Goal: Task Accomplishment & Management: Complete application form

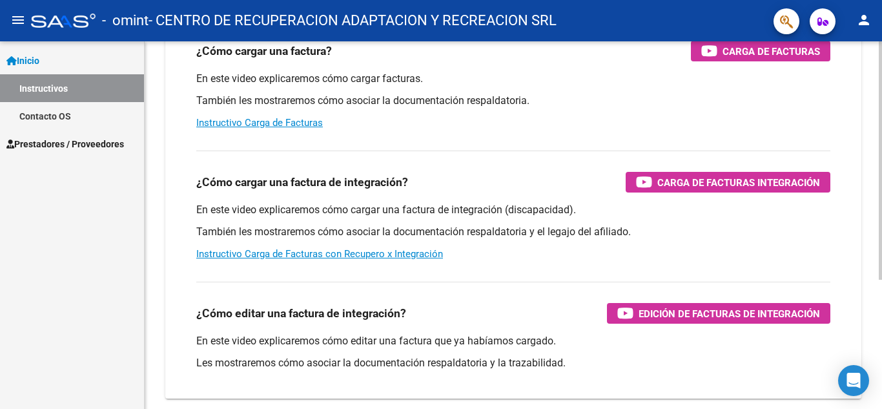
scroll to position [194, 0]
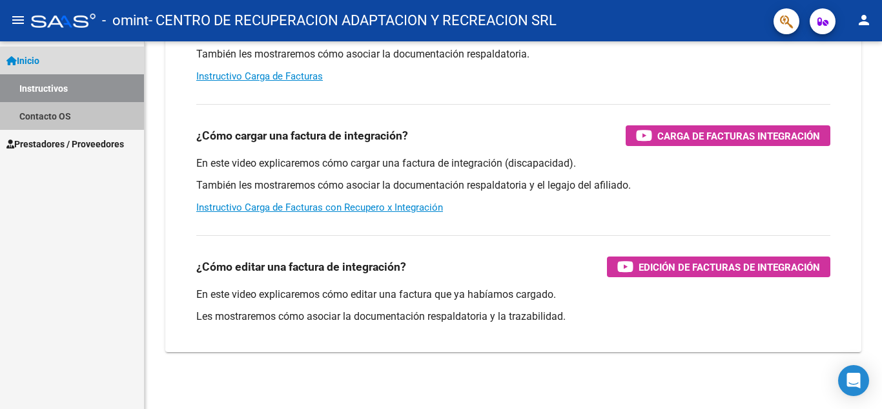
click at [58, 112] on link "Contacto OS" at bounding box center [72, 116] width 144 height 28
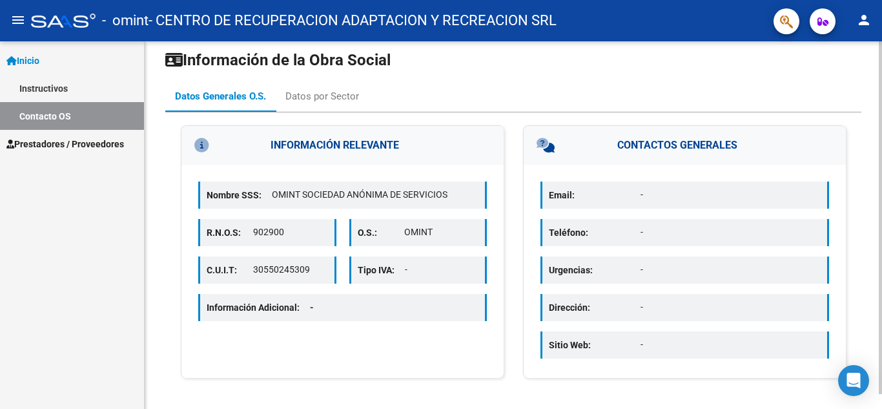
scroll to position [15, 0]
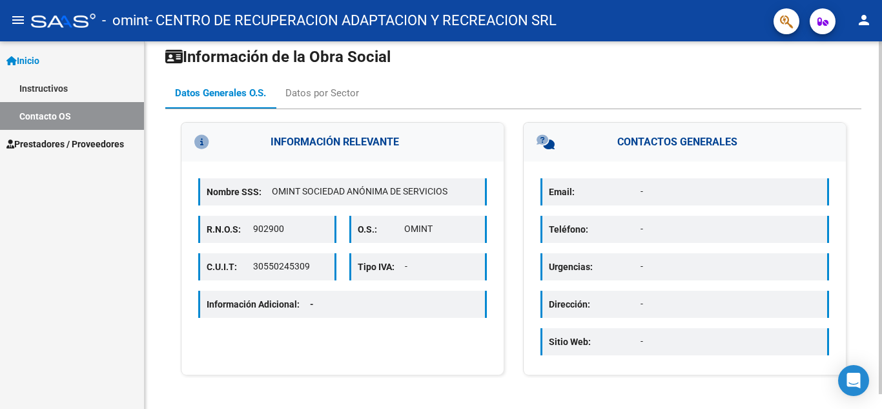
click at [583, 192] on p "Email:" at bounding box center [595, 192] width 92 height 14
click at [59, 146] on span "Prestadores / Proveedores" at bounding box center [64, 144] width 117 height 14
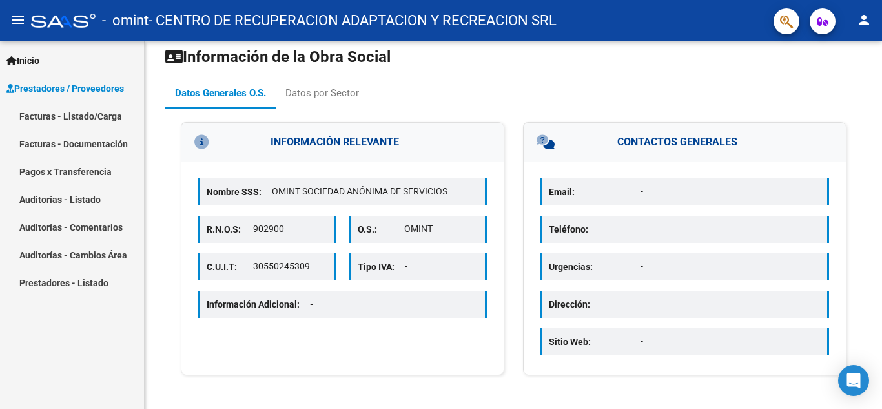
click at [59, 146] on link "Facturas - Documentación" at bounding box center [72, 144] width 144 height 28
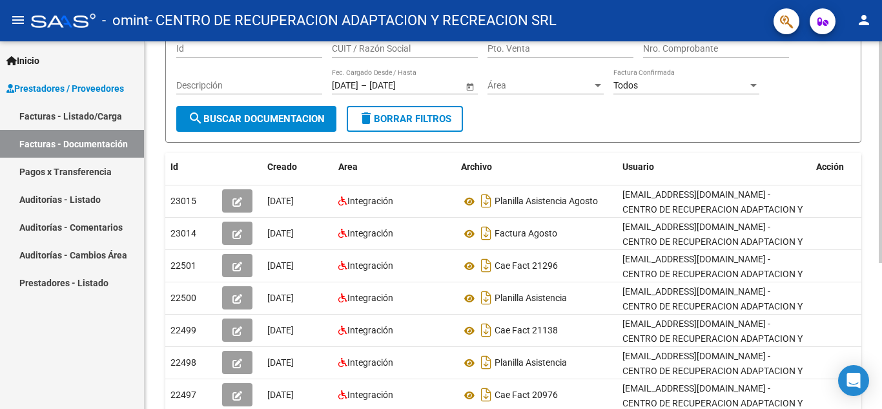
scroll to position [112, 0]
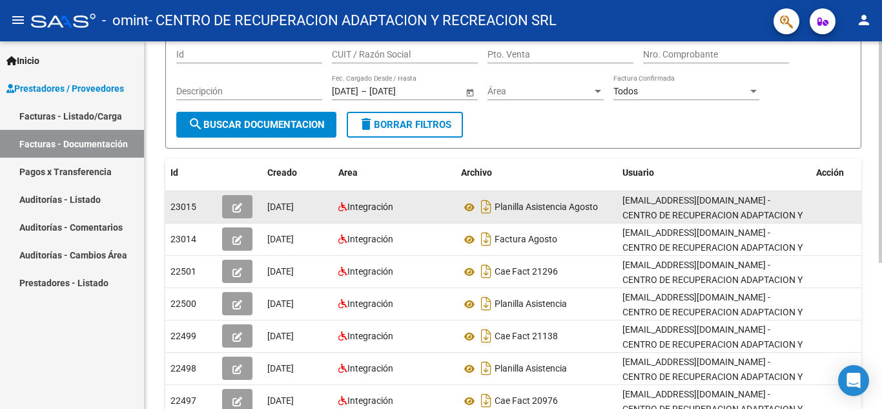
click at [203, 208] on div "23015" at bounding box center [190, 206] width 41 height 15
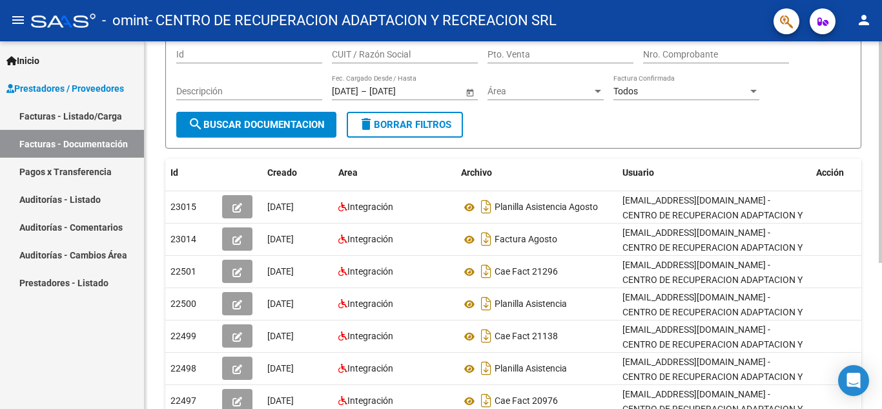
click at [159, 205] on div "PRESTADORES -> Comprobantes - Documentación Respaldatoria cloud_download Export…" at bounding box center [513, 228] width 737 height 598
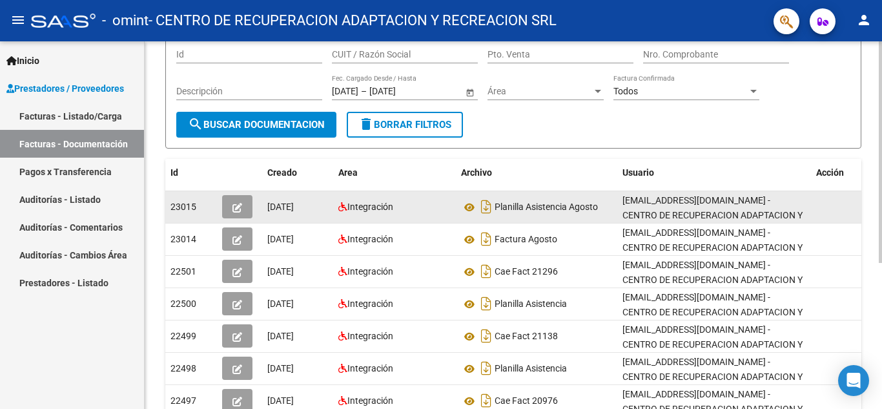
drag, startPoint x: 412, startPoint y: 203, endPoint x: 439, endPoint y: 203, distance: 27.1
click at [412, 204] on div "Integración" at bounding box center [394, 206] width 112 height 15
click at [234, 205] on icon "button" at bounding box center [237, 208] width 10 height 10
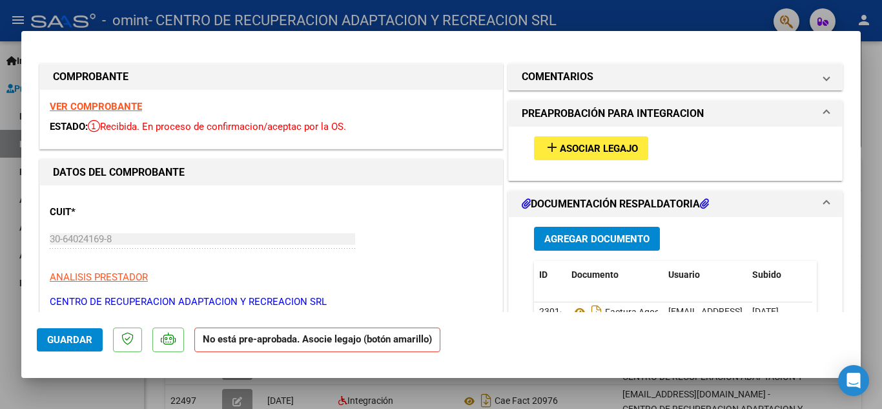
click at [583, 145] on span "Asociar Legajo" at bounding box center [599, 149] width 78 height 12
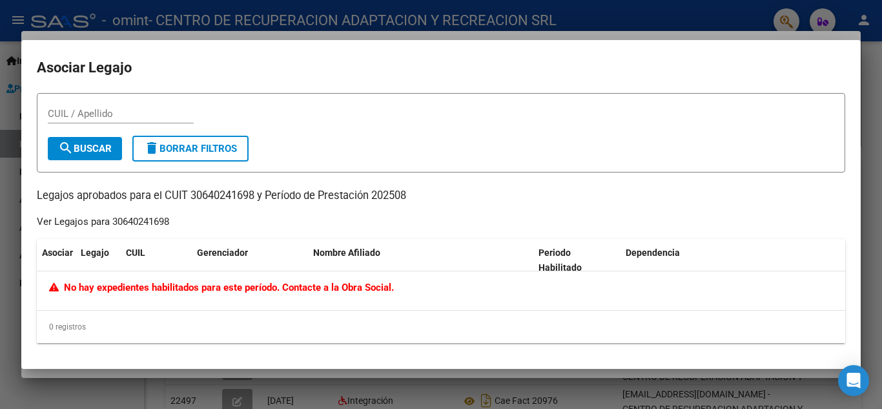
click at [60, 290] on icon at bounding box center [56, 287] width 15 height 10
click at [52, 401] on div at bounding box center [441, 204] width 882 height 409
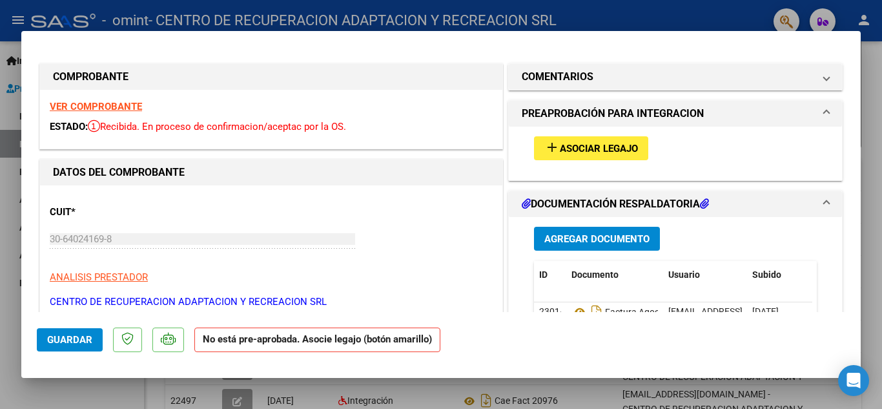
click at [161, 346] on p at bounding box center [168, 339] width 32 height 25
click at [119, 345] on p at bounding box center [127, 339] width 29 height 25
click at [242, 347] on strong "No está pre-aprobada. Asocie legajo (botón amarillo)" at bounding box center [317, 339] width 246 height 25
click at [73, 342] on span "Guardar" at bounding box center [69, 340] width 45 height 12
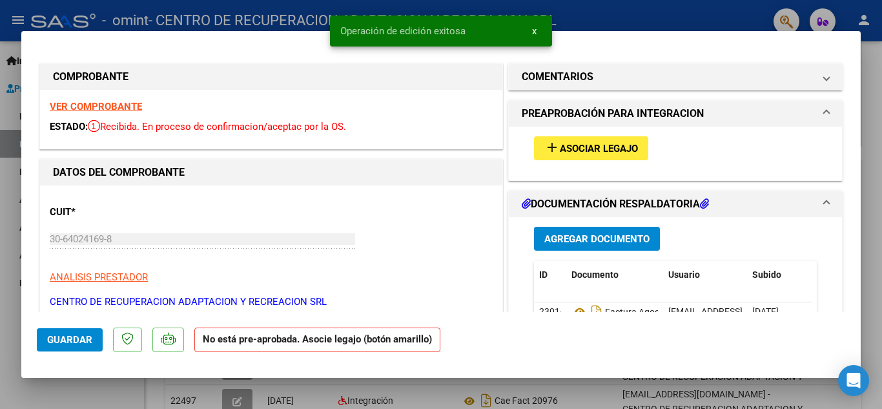
click at [874, 207] on div at bounding box center [441, 204] width 882 height 409
type input "$ 0,00"
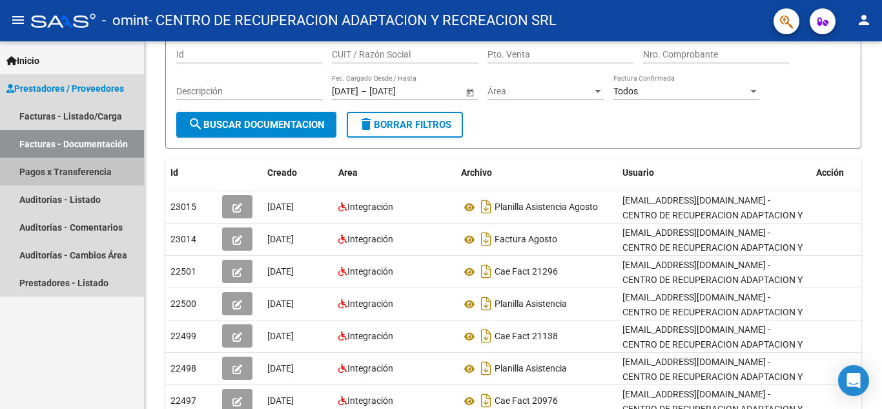
click at [80, 174] on link "Pagos x Transferencia" at bounding box center [72, 171] width 144 height 28
